Goal: Information Seeking & Learning: Find contact information

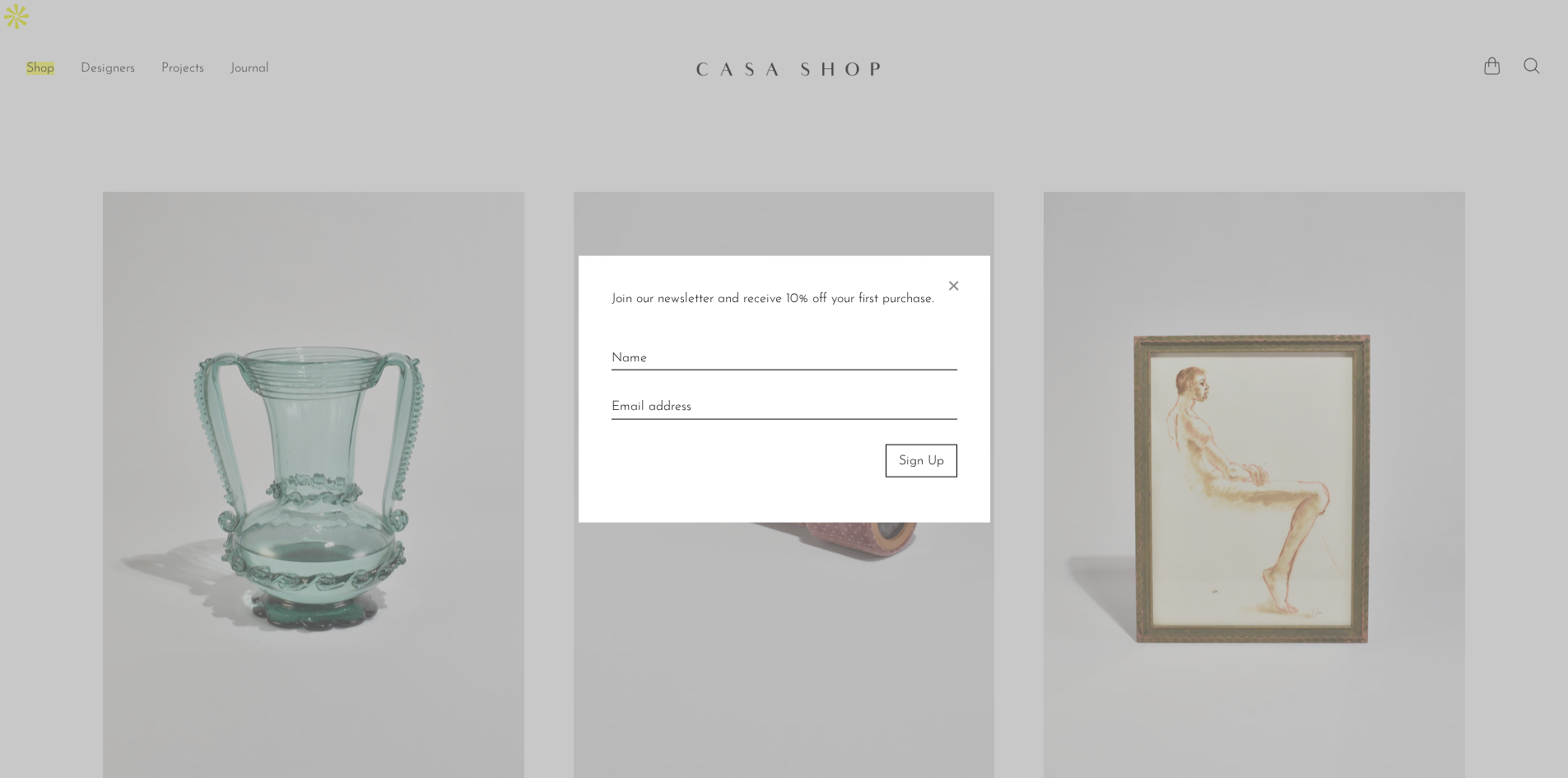
click at [954, 289] on span "×" at bounding box center [953, 281] width 16 height 53
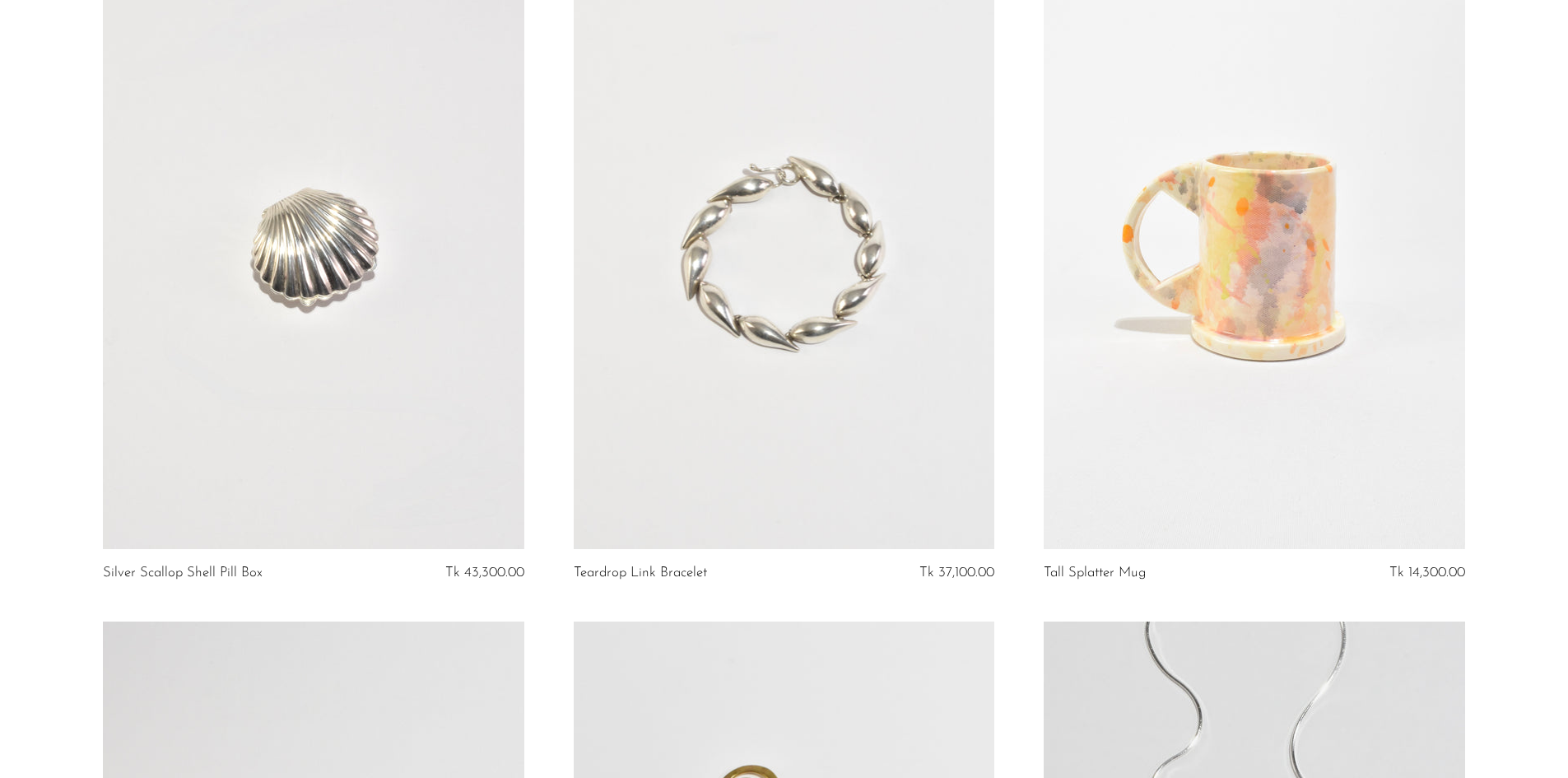
scroll to position [7706, 0]
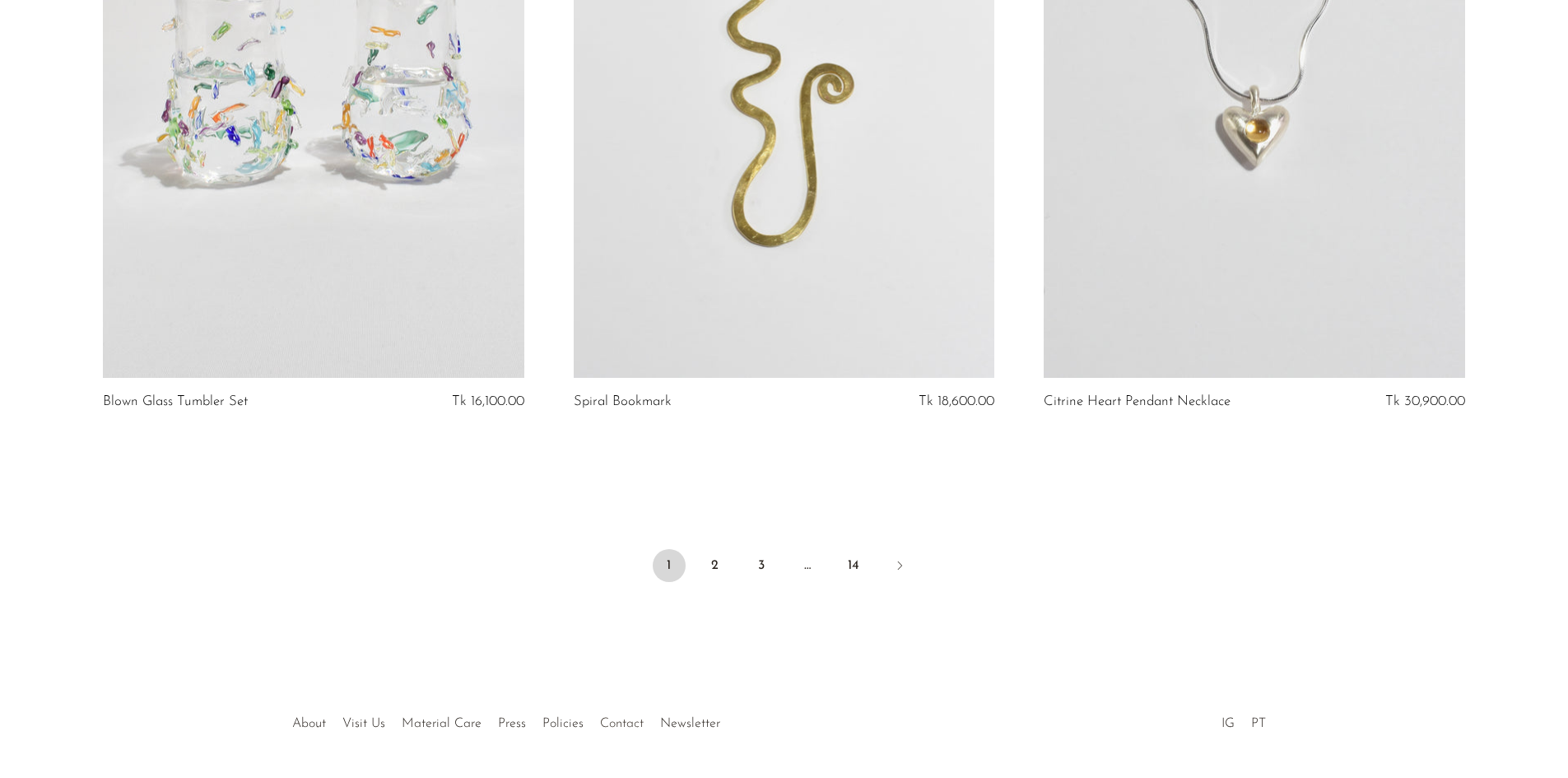
click at [612, 718] on link "Contact" at bounding box center [622, 724] width 44 height 13
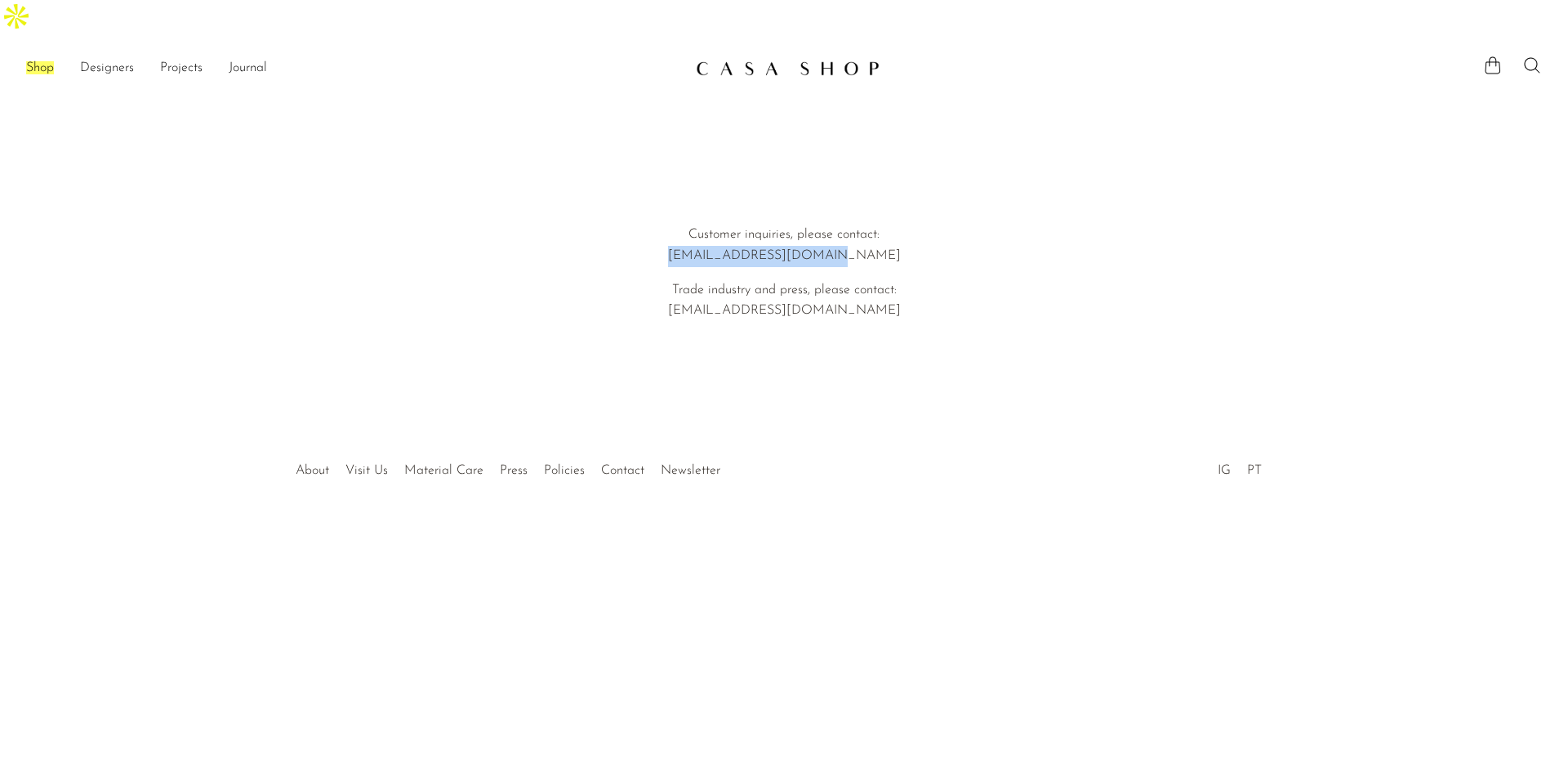
drag, startPoint x: 855, startPoint y: 217, endPoint x: 714, endPoint y: 220, distance: 141.0
click at [714, 225] on p "Customer inquiries, please contact: [EMAIL_ADDRESS][DOMAIN_NAME]" at bounding box center [784, 246] width 467 height 42
copy p "[EMAIL_ADDRESS][DOMAIN_NAME]"
drag, startPoint x: 857, startPoint y: 266, endPoint x: 717, endPoint y: 279, distance: 140.6
click at [717, 280] on p "Trade industry and press, please contact: [EMAIL_ADDRESS][DOMAIN_NAME]" at bounding box center [784, 300] width 467 height 42
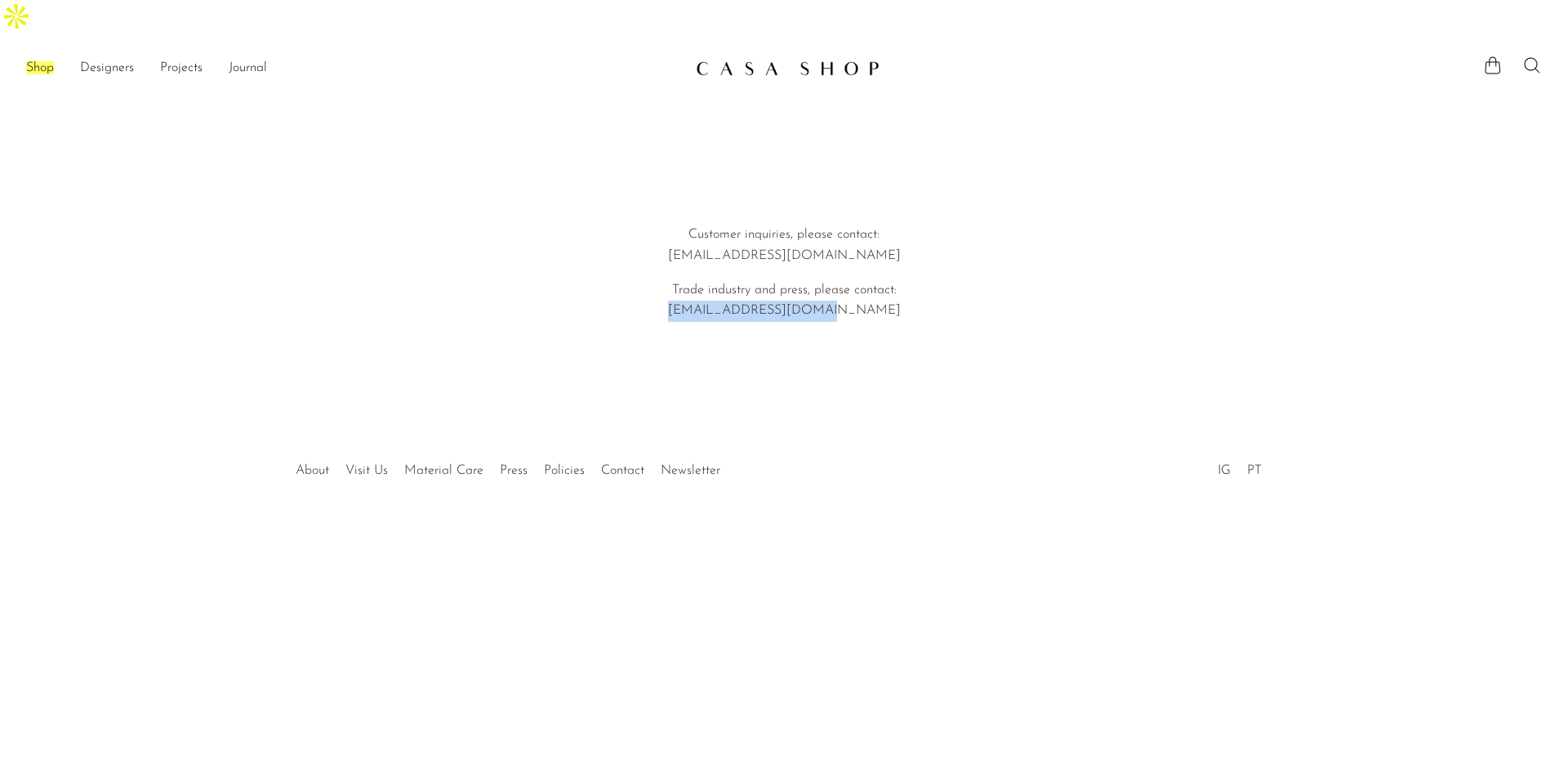
copy p "[EMAIL_ADDRESS][DOMAIN_NAME]"
